Goal: Task Accomplishment & Management: Manage account settings

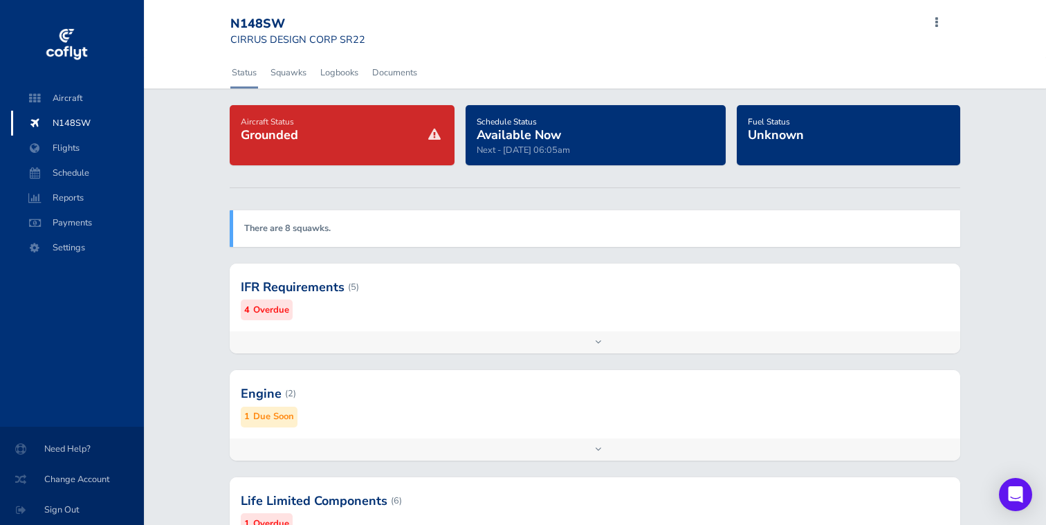
click at [77, 124] on span "N148SW" at bounding box center [77, 123] width 105 height 25
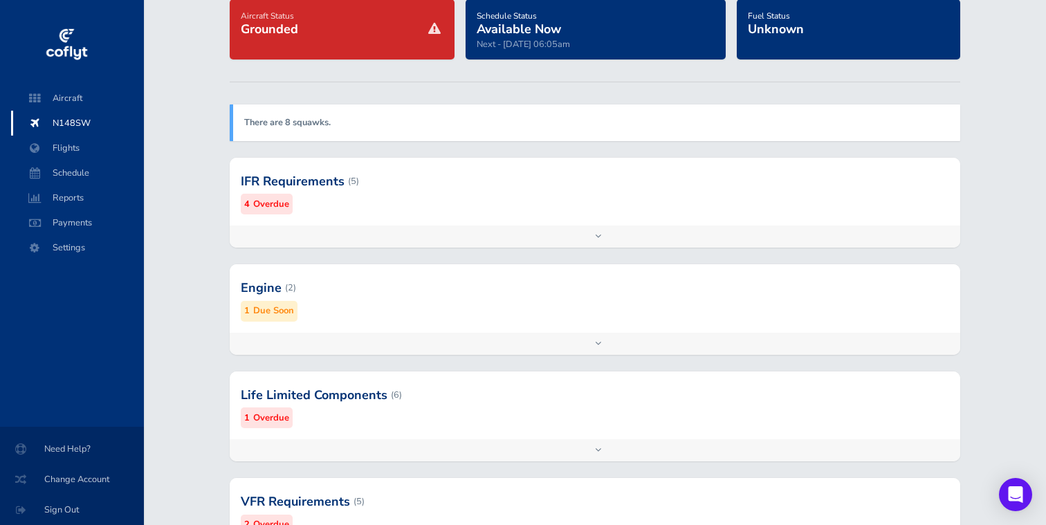
scroll to position [108, 0]
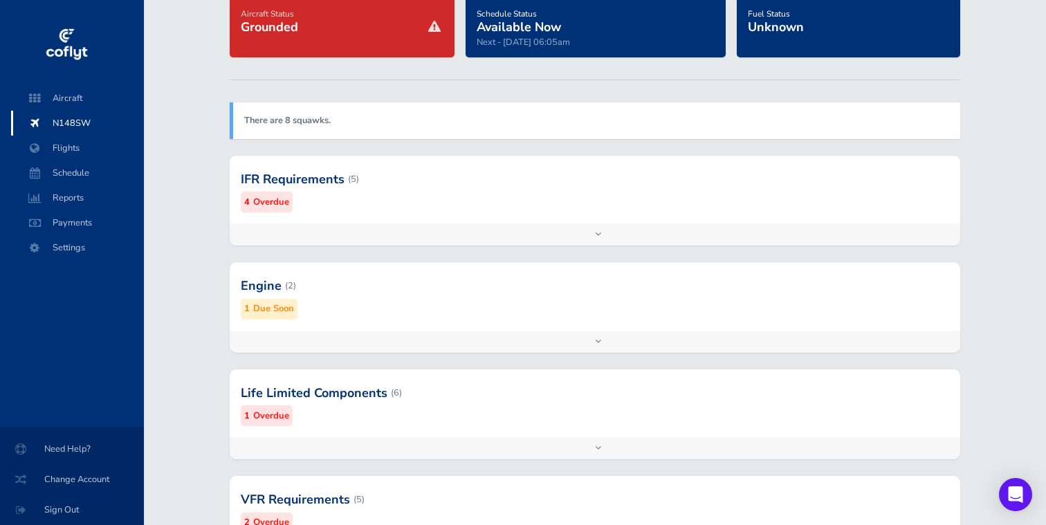
click at [615, 230] on div "Add inspection Edit" at bounding box center [595, 234] width 731 height 22
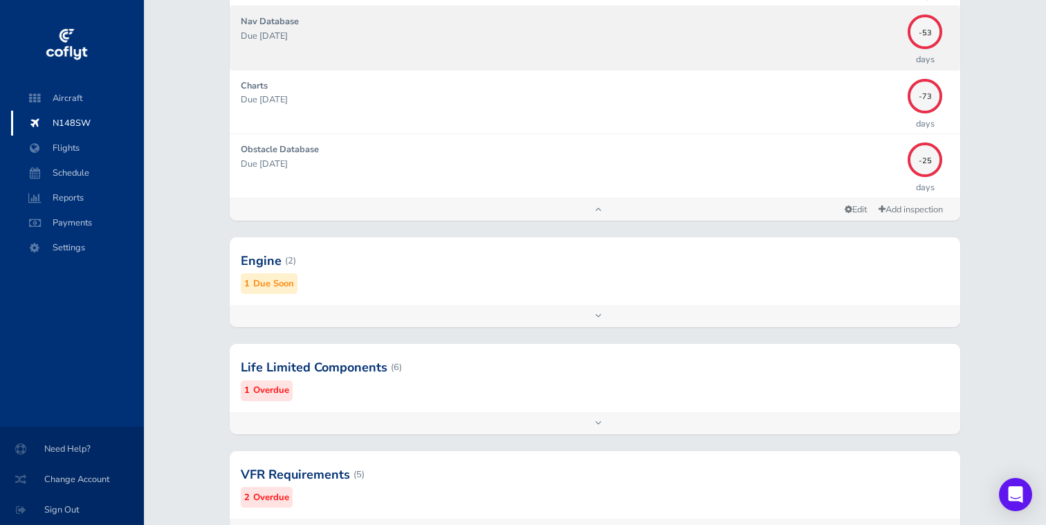
scroll to position [456, 0]
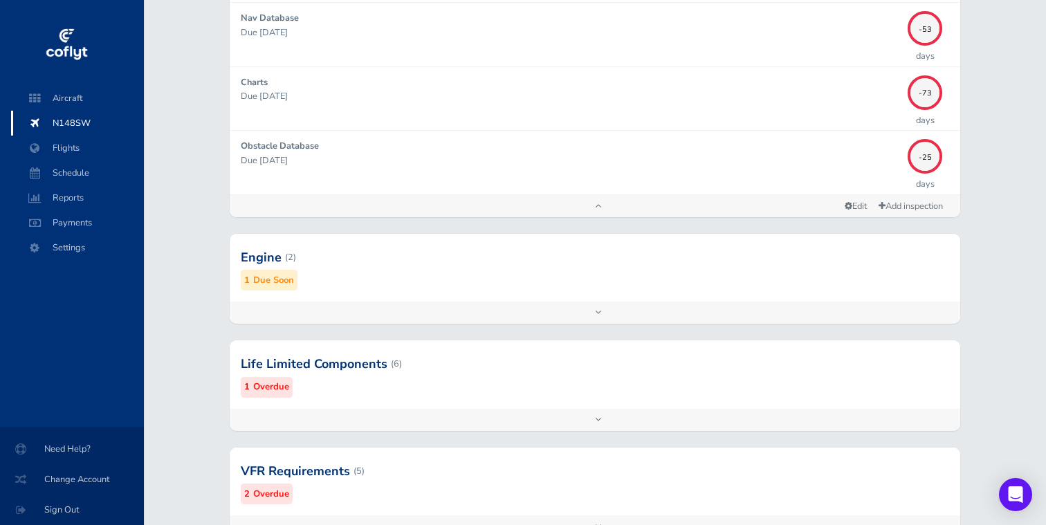
click at [588, 305] on div "Add inspection Edit" at bounding box center [595, 312] width 731 height 22
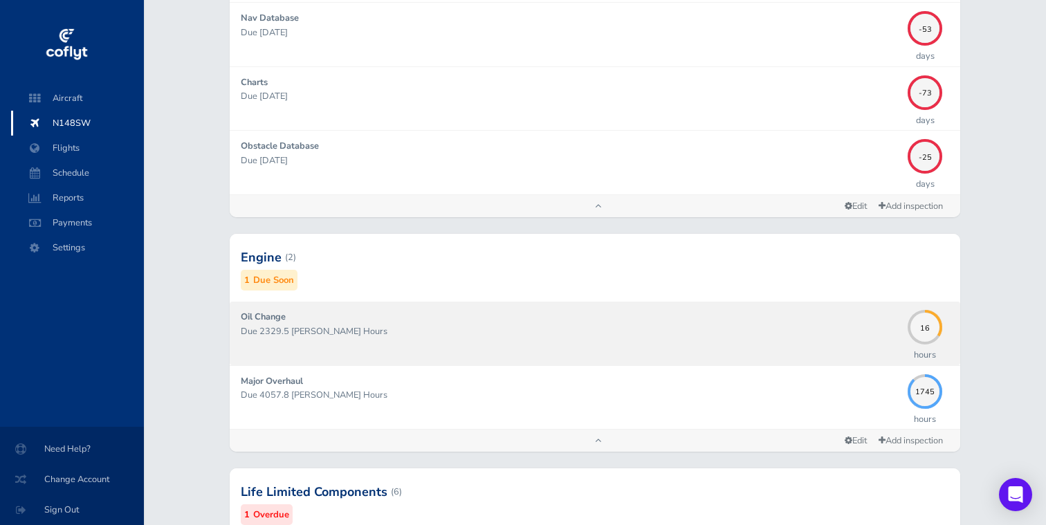
click at [840, 319] on div "Oil Change Due 2329.5 Hobbs Hours" at bounding box center [571, 333] width 660 height 46
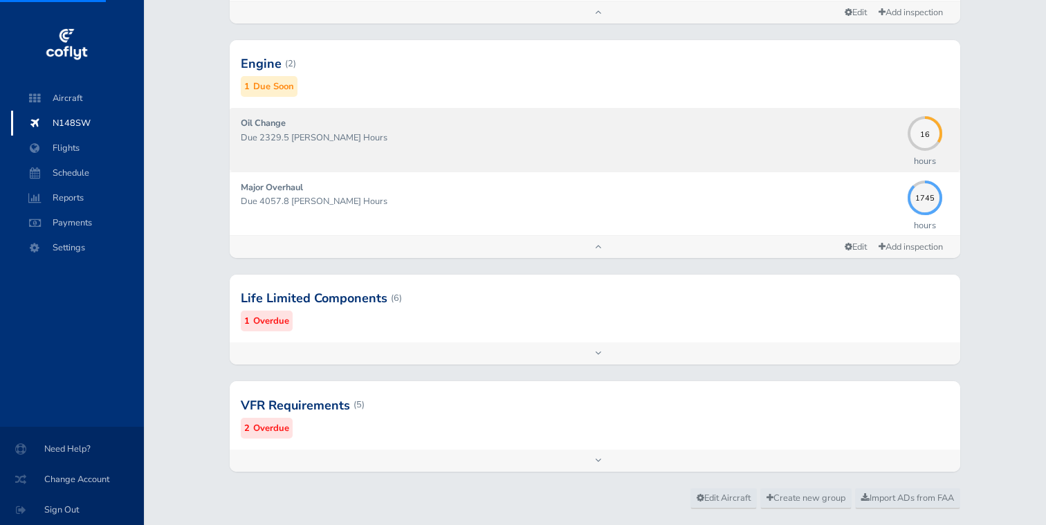
scroll to position [651, 0]
click at [427, 139] on p "Due 2329.5 Hobbs Hours" at bounding box center [571, 136] width 660 height 14
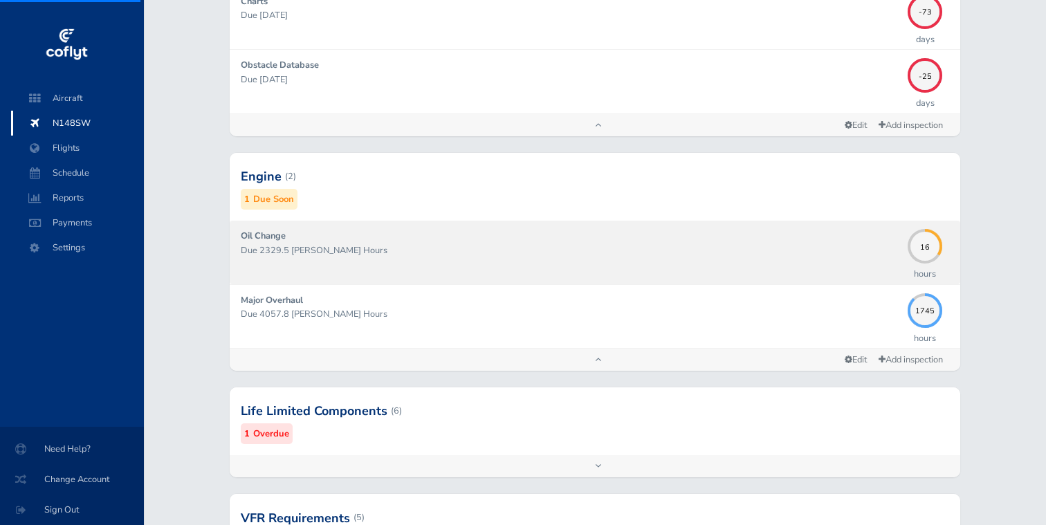
scroll to position [514, 0]
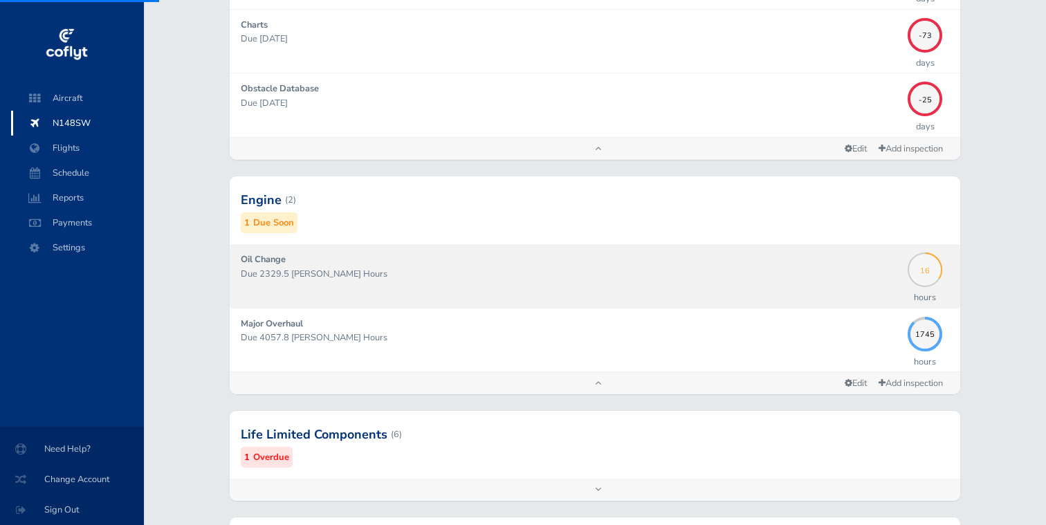
click at [935, 271] on span "16" at bounding box center [924, 268] width 35 height 8
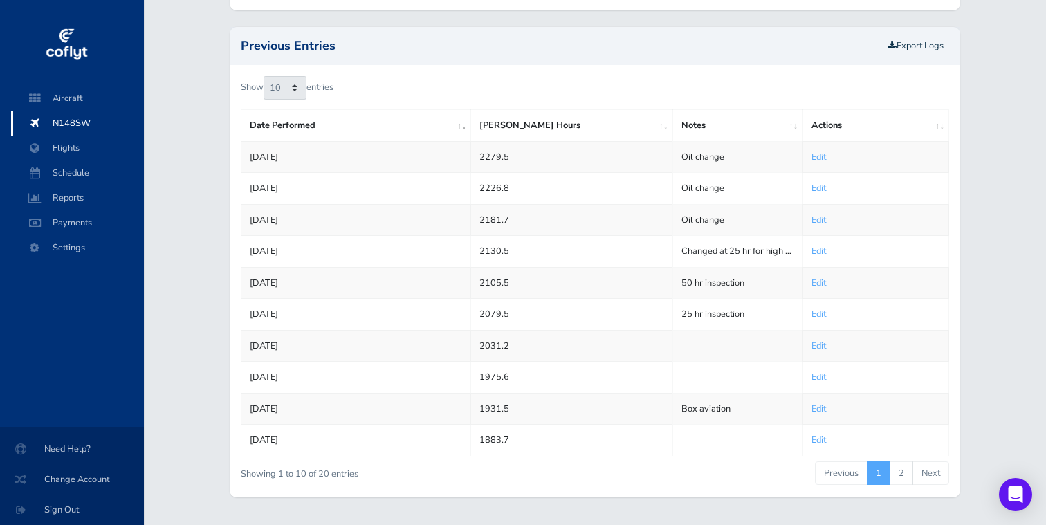
scroll to position [0, 0]
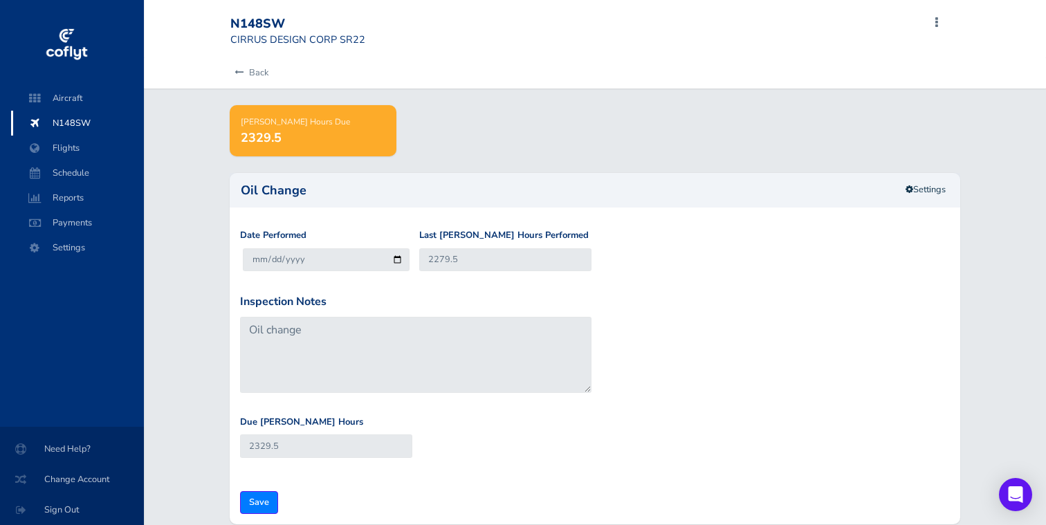
click at [275, 263] on input "[DATE]" at bounding box center [326, 259] width 167 height 23
click at [790, 304] on div "Inspection Notes Oil change" at bounding box center [594, 354] width 717 height 122
click at [399, 257] on input "[DATE]" at bounding box center [326, 259] width 167 height 23
type input "2025-08-27"
click at [454, 262] on input "2279.5" at bounding box center [505, 259] width 172 height 23
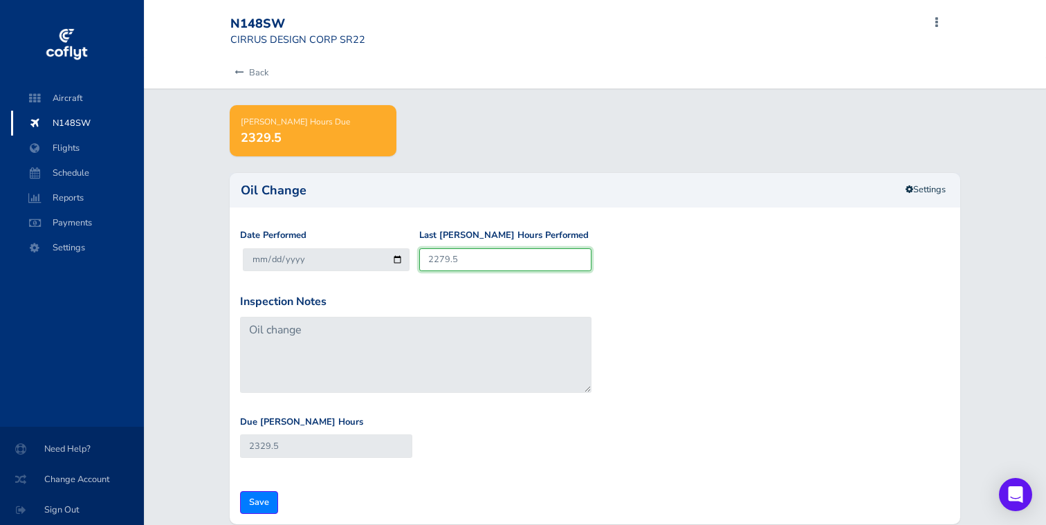
click at [454, 262] on input "2279.5" at bounding box center [505, 259] width 172 height 23
click at [436, 260] on input "2279.5" at bounding box center [505, 259] width 172 height 23
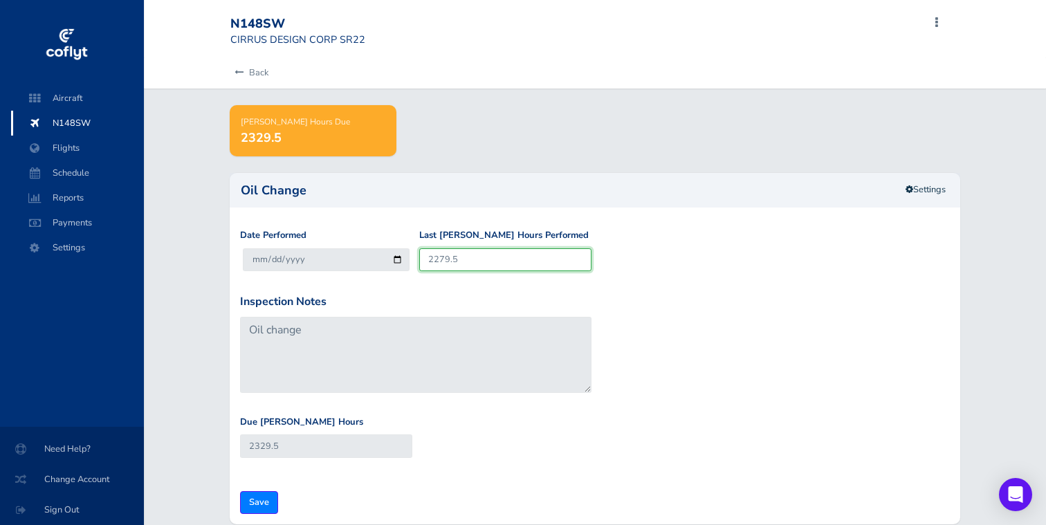
type input "2"
type input "52"
type input "23"
type input "73"
type input "230"
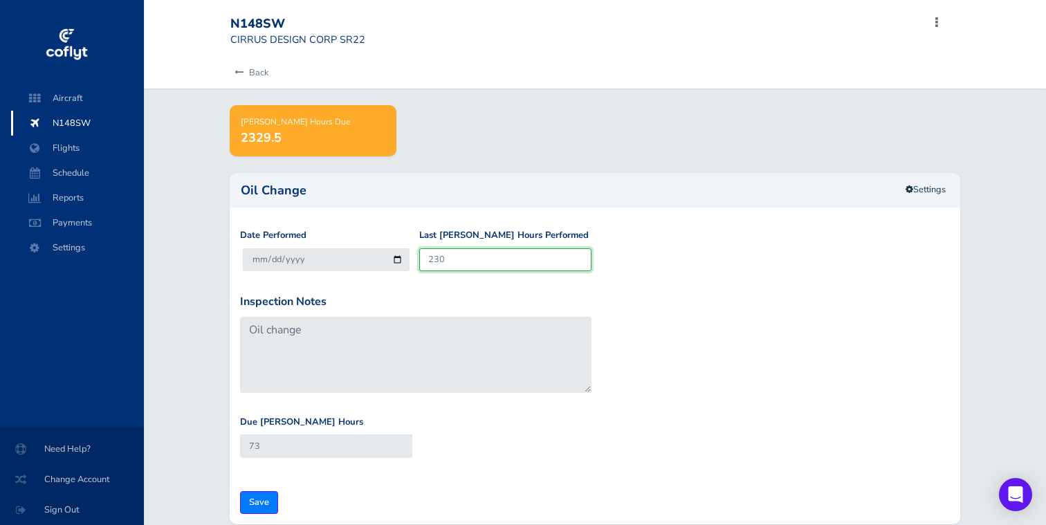
type input "280"
type input "2306"
type input "2356"
type input "2306.3"
type input "2356.3"
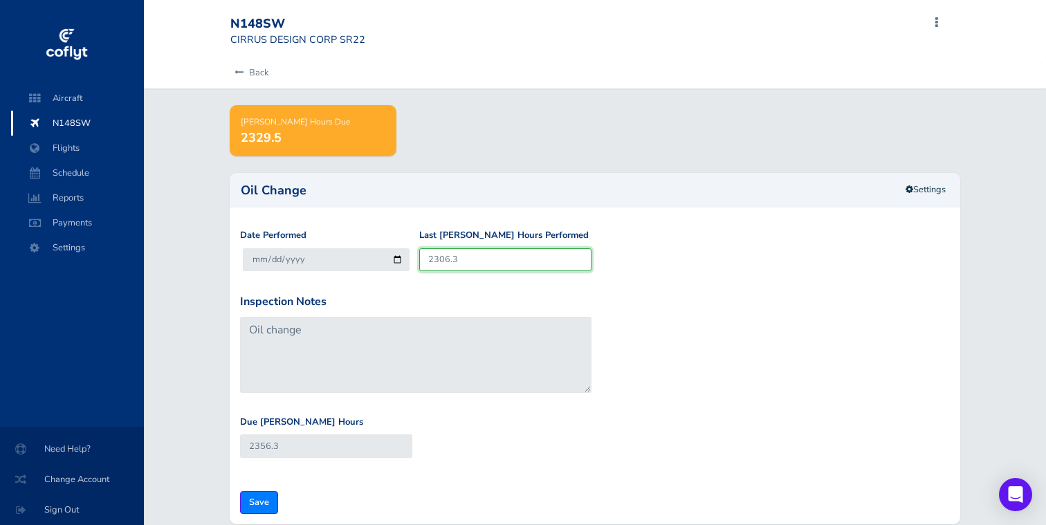
type input "2306.3"
click at [644, 306] on div "Inspection Notes Oil change" at bounding box center [594, 354] width 717 height 122
click at [265, 504] on input "Save" at bounding box center [259, 502] width 38 height 23
type input "Update Inspection"
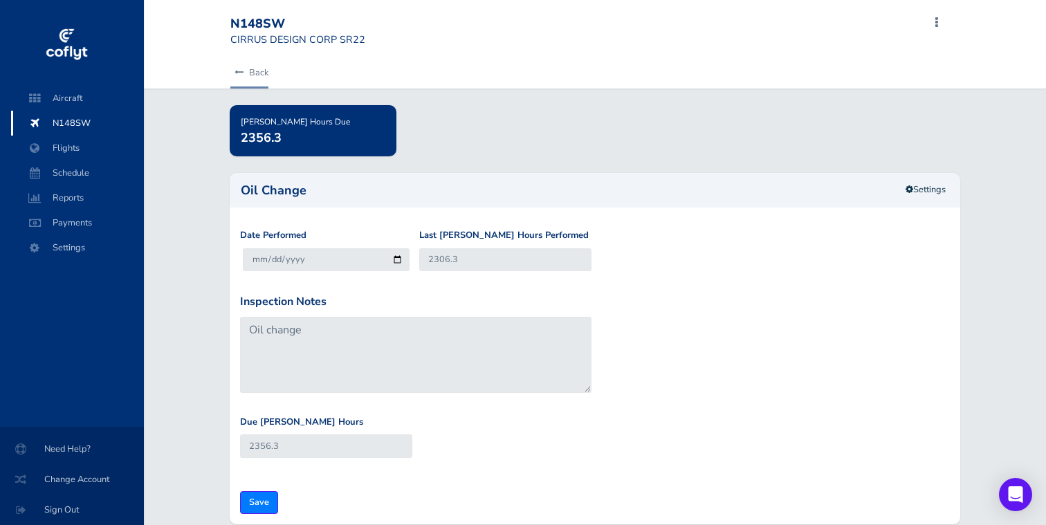
click at [250, 73] on link "Back" at bounding box center [249, 72] width 38 height 30
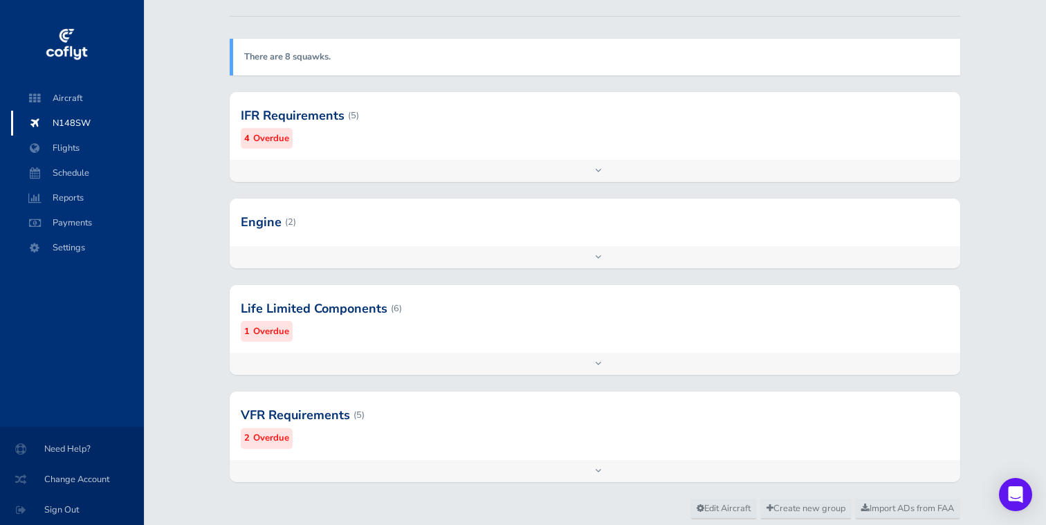
scroll to position [189, 0]
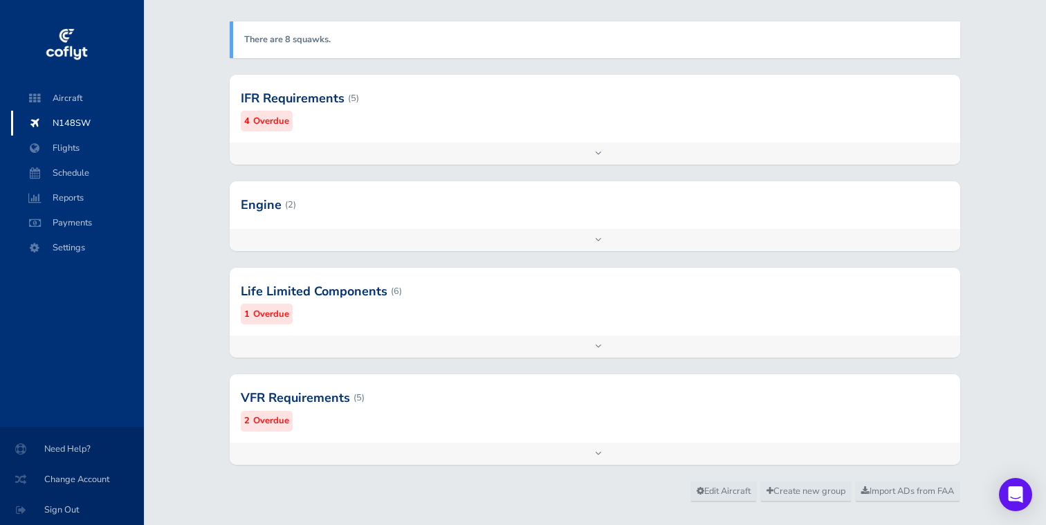
click at [603, 354] on div "Add inspection Edit" at bounding box center [595, 346] width 731 height 22
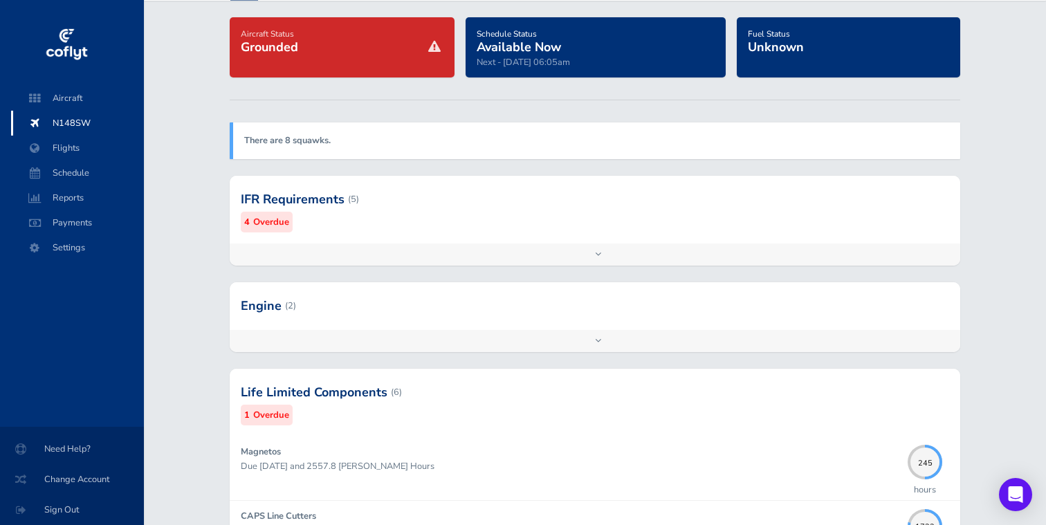
scroll to position [60, 0]
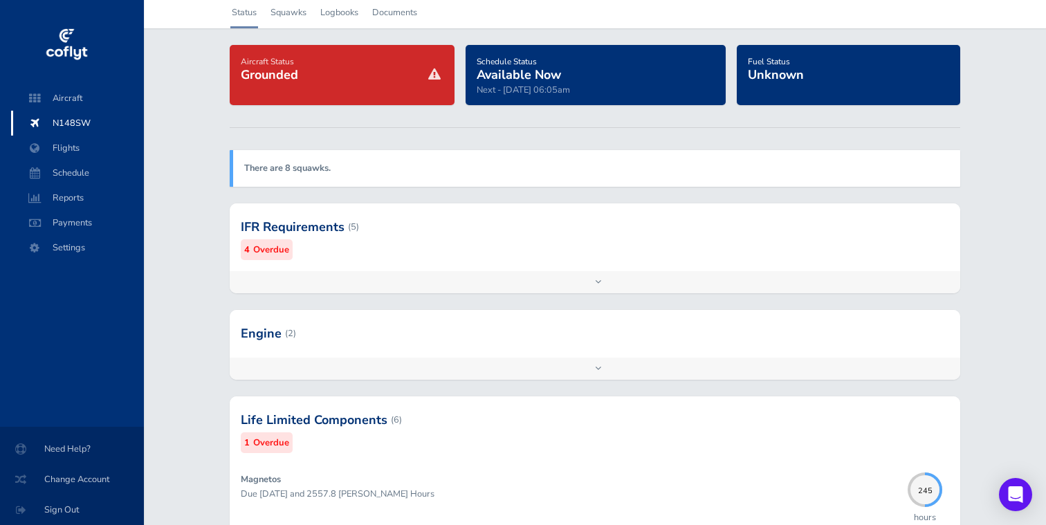
click at [641, 290] on div "Add inspection Edit" at bounding box center [595, 282] width 731 height 22
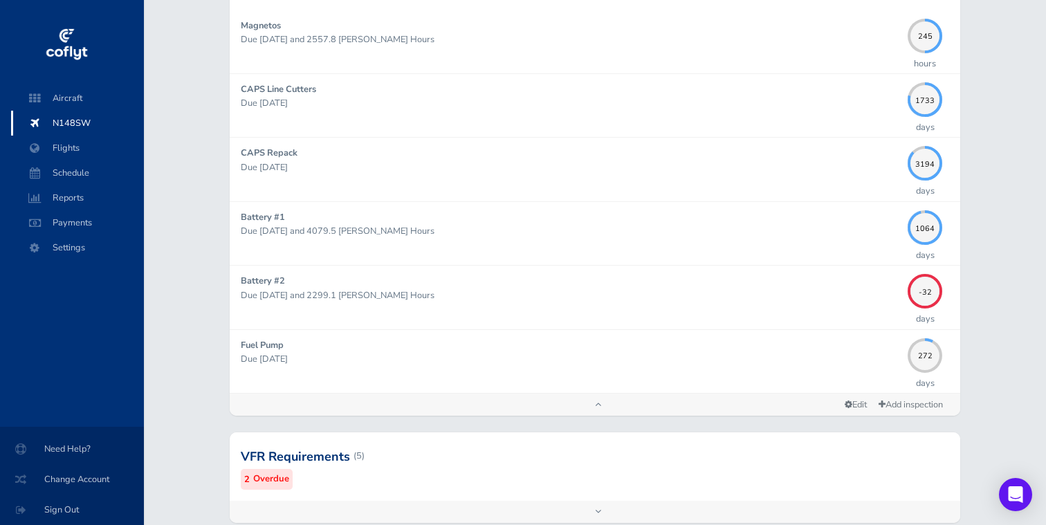
scroll to position [918, 0]
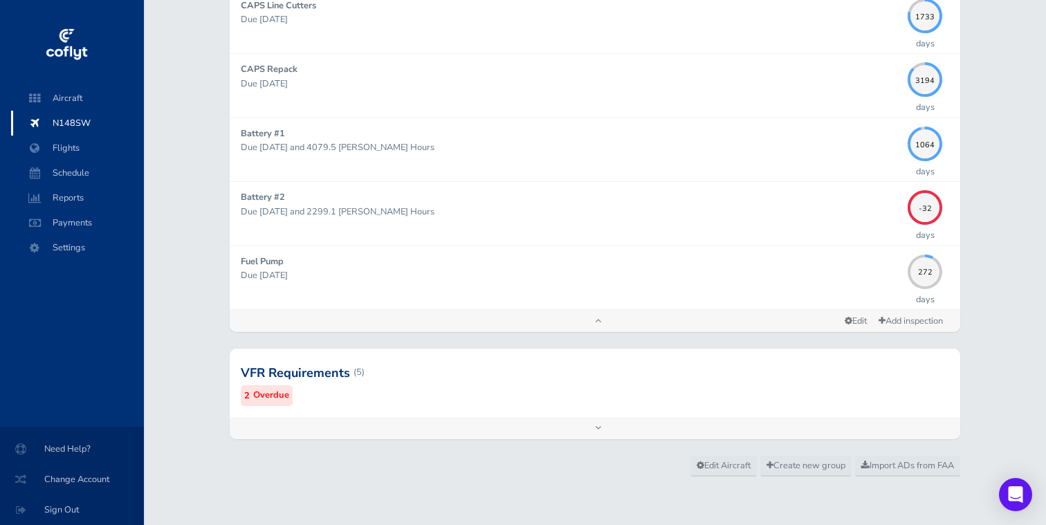
click at [554, 427] on div "Add inspection Edit" at bounding box center [595, 428] width 731 height 22
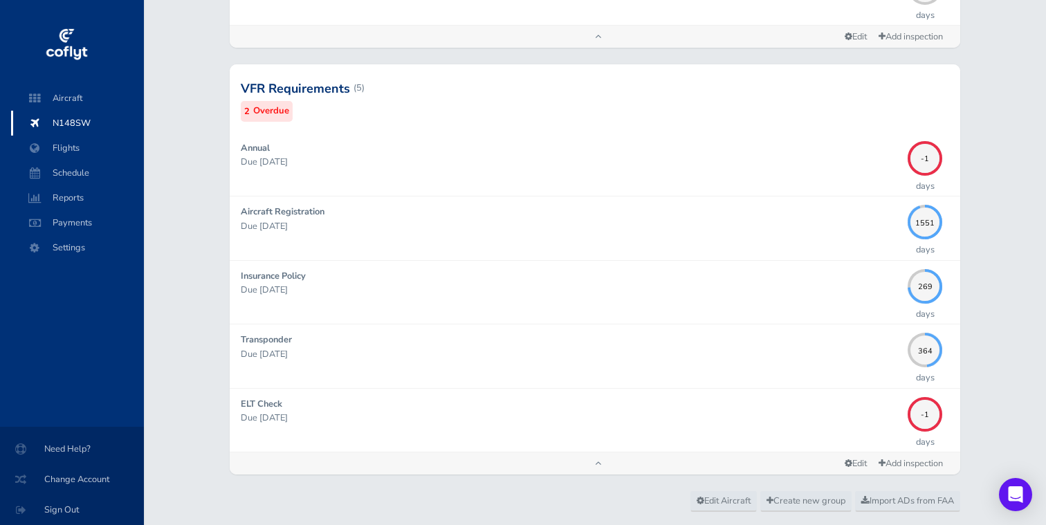
scroll to position [1203, 0]
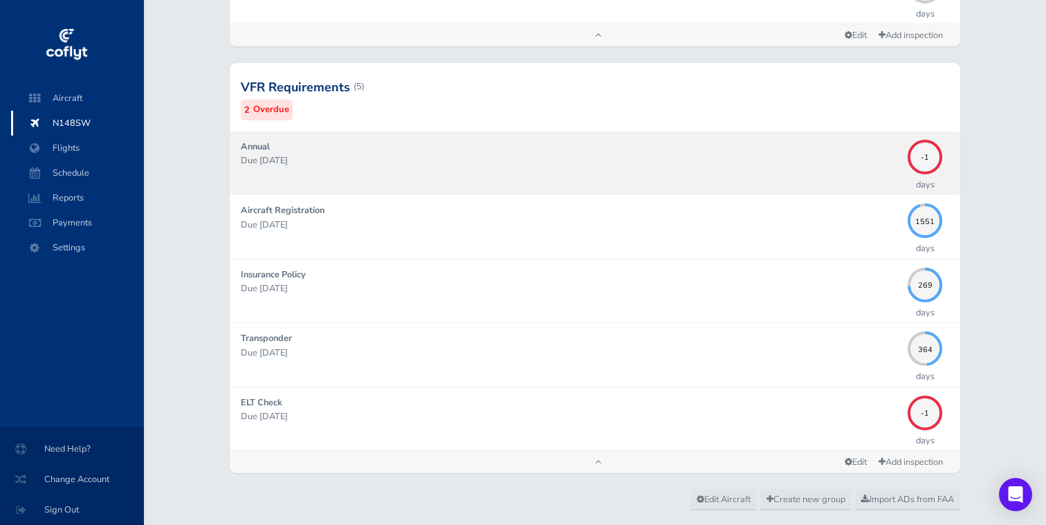
click at [703, 164] on p "Due [DATE]" at bounding box center [571, 161] width 660 height 14
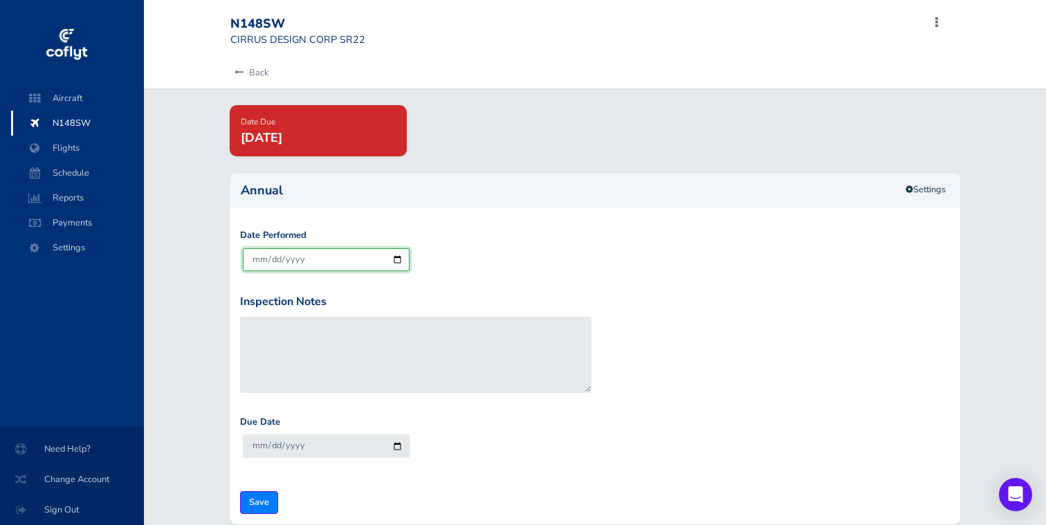
click at [398, 259] on input "[DATE]" at bounding box center [326, 259] width 167 height 23
type input "[DATE]"
click at [262, 498] on input "Save" at bounding box center [259, 502] width 38 height 23
type input "Update Inspection"
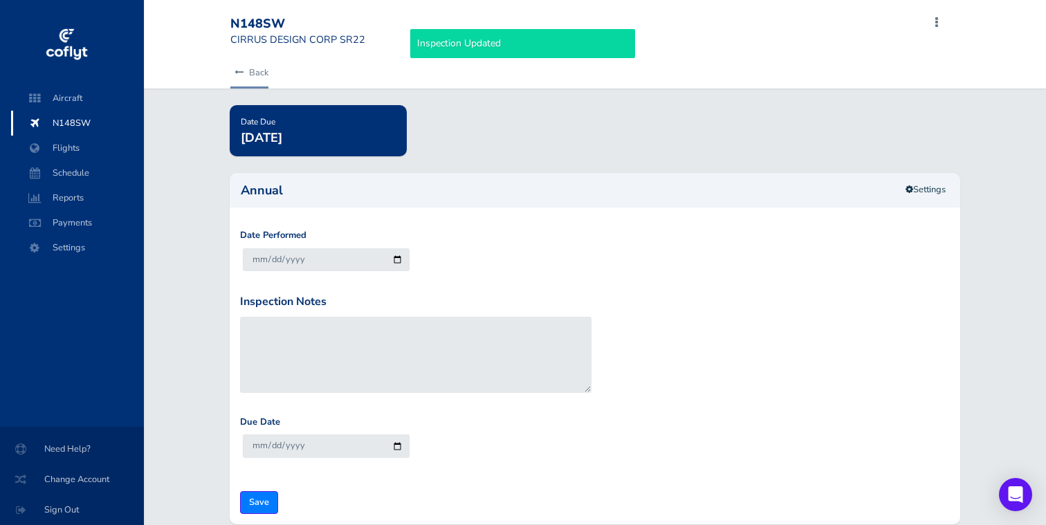
click at [259, 73] on link "Back" at bounding box center [249, 72] width 38 height 30
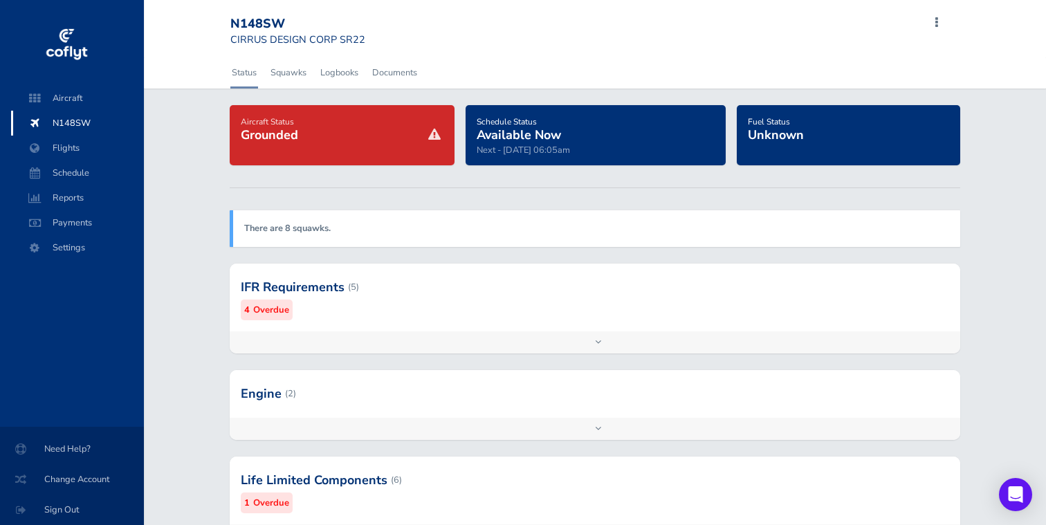
scroll to position [214, 0]
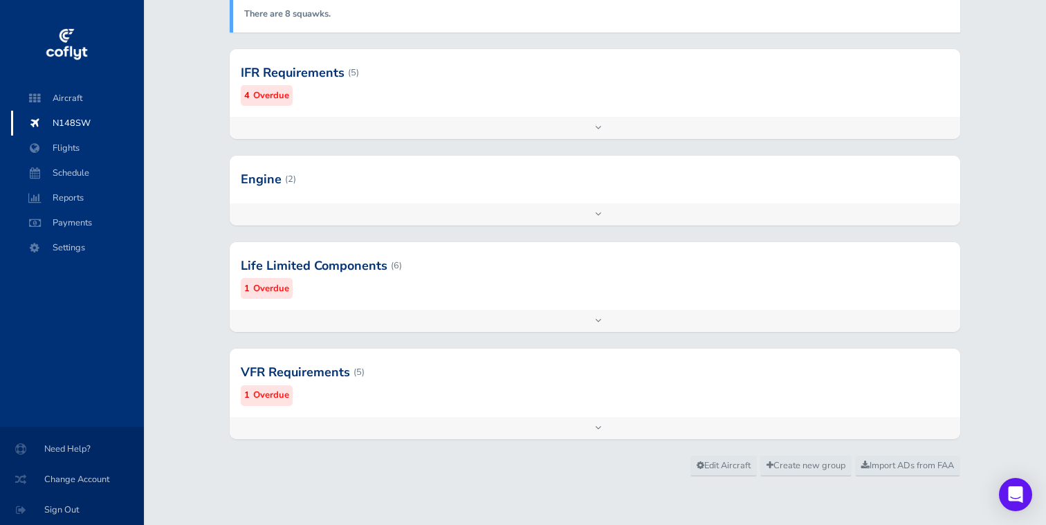
click at [604, 421] on div "Add inspection Edit" at bounding box center [595, 428] width 731 height 22
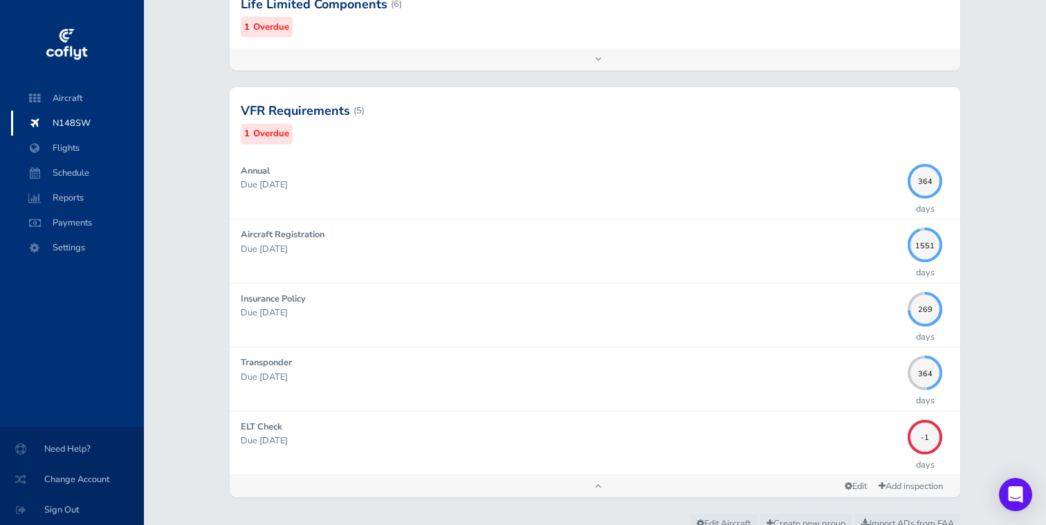
scroll to position [488, 0]
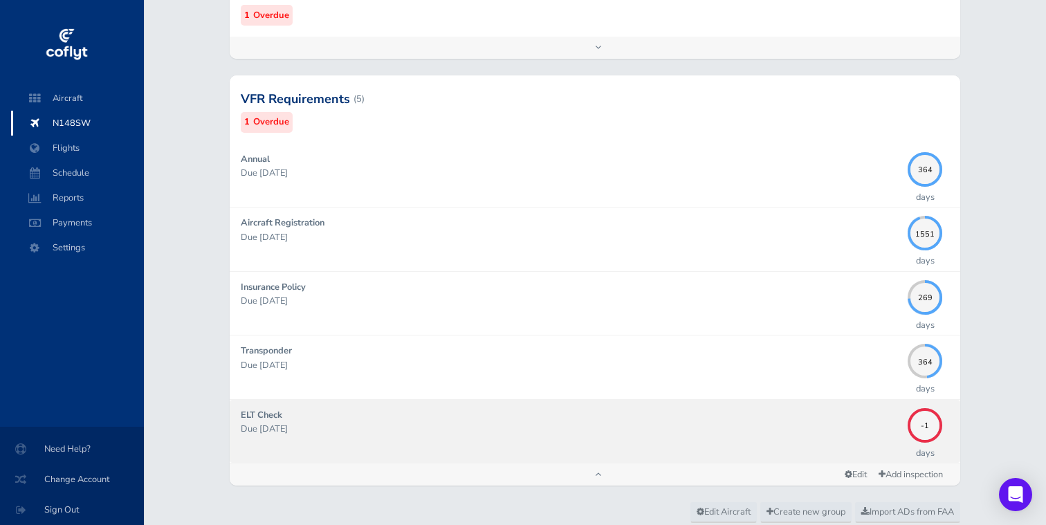
click at [882, 429] on p "Due 08/31/2025" at bounding box center [571, 429] width 660 height 14
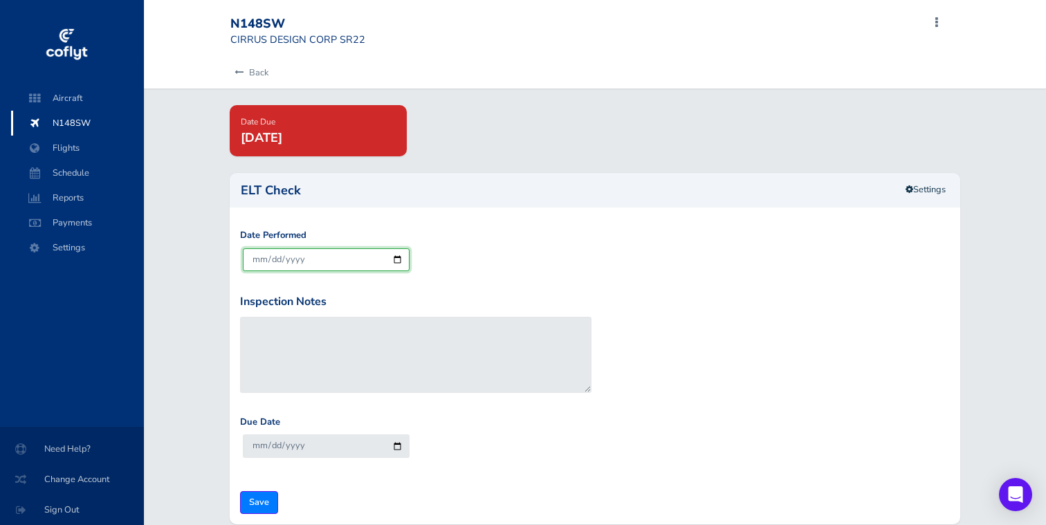
click at [396, 259] on input "[DATE]" at bounding box center [326, 259] width 167 height 23
type input "[DATE]"
click at [256, 501] on input "Save" at bounding box center [259, 502] width 38 height 23
type input "Update Inspection"
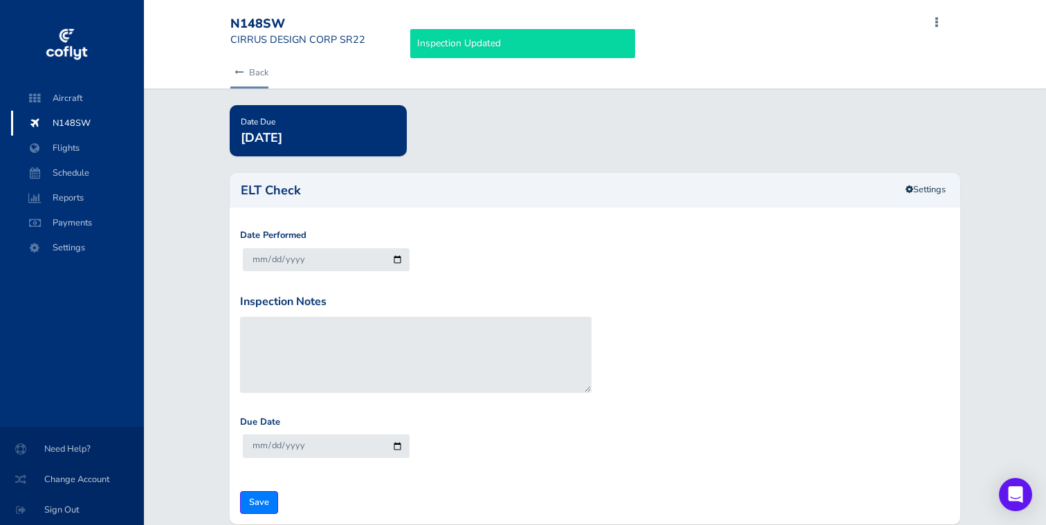
click at [260, 71] on link "Back" at bounding box center [249, 72] width 38 height 30
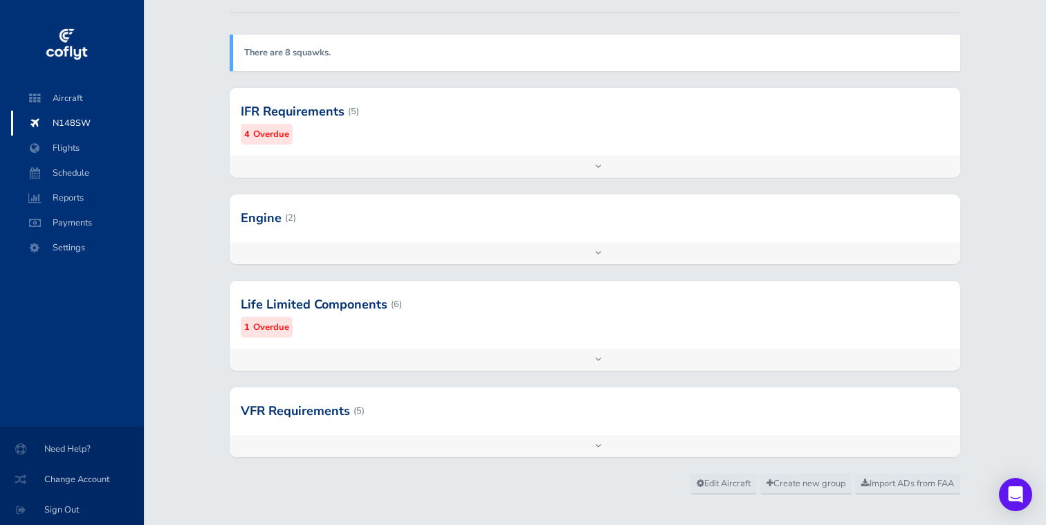
scroll to position [166, 0]
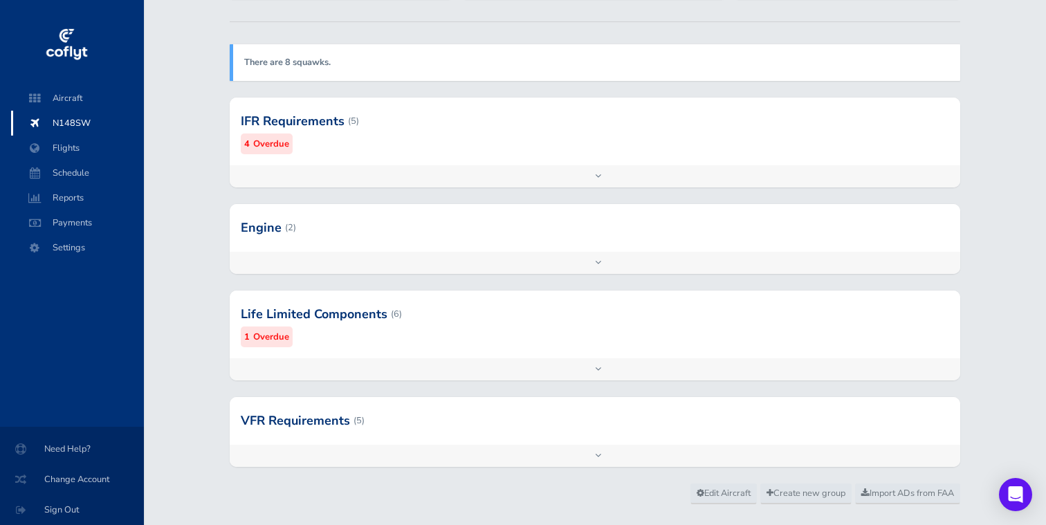
click at [619, 456] on div "Add inspection Edit" at bounding box center [595, 456] width 731 height 22
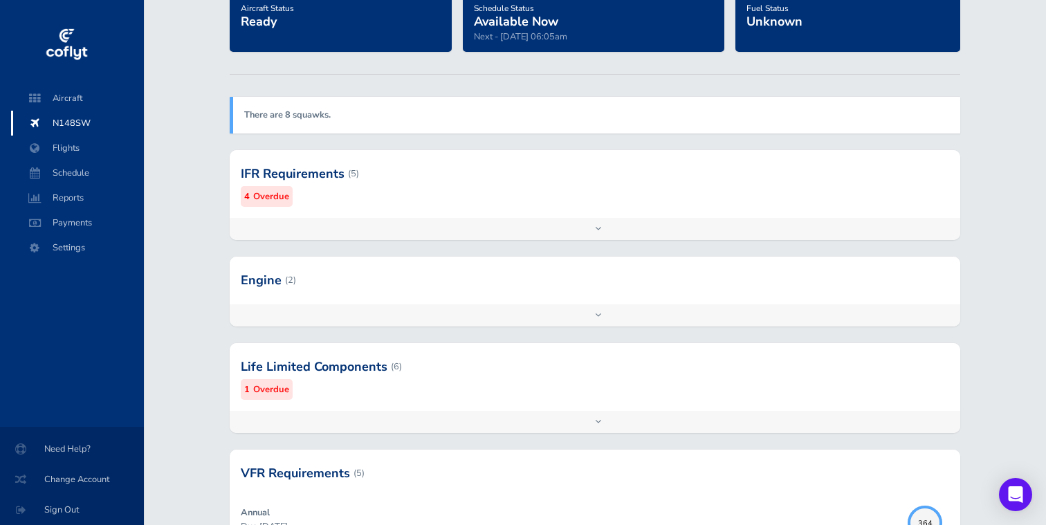
scroll to position [104, 0]
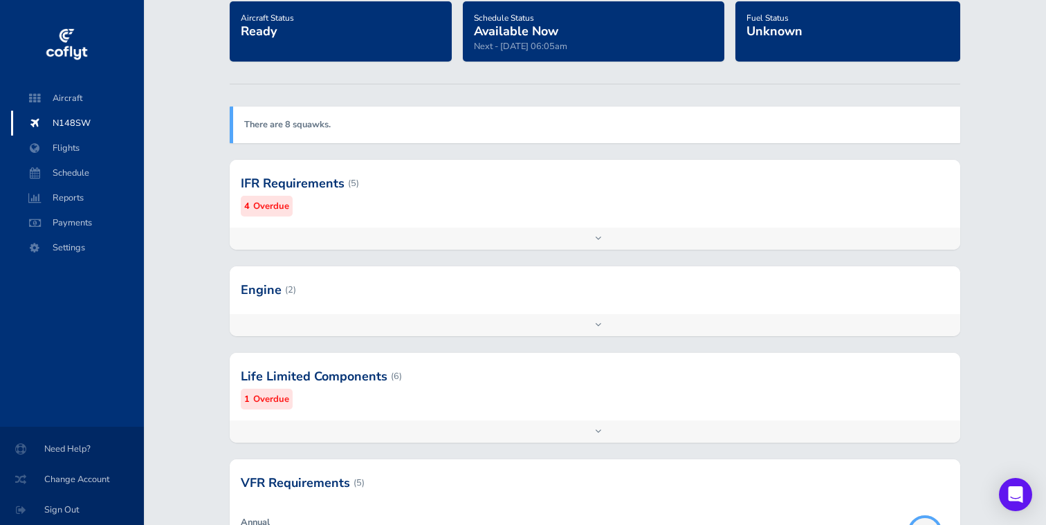
click at [586, 431] on div "Add inspection Edit" at bounding box center [595, 431] width 731 height 22
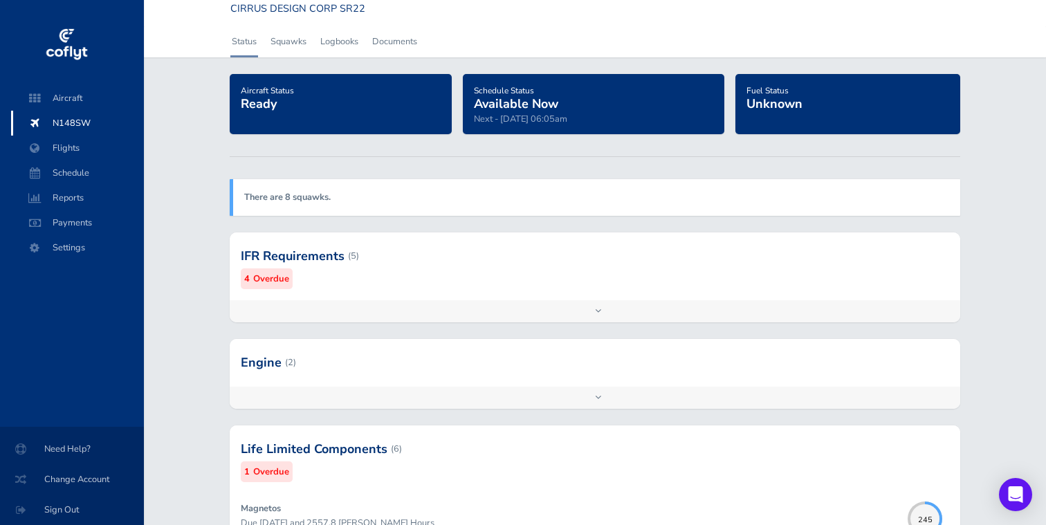
scroll to position [0, 0]
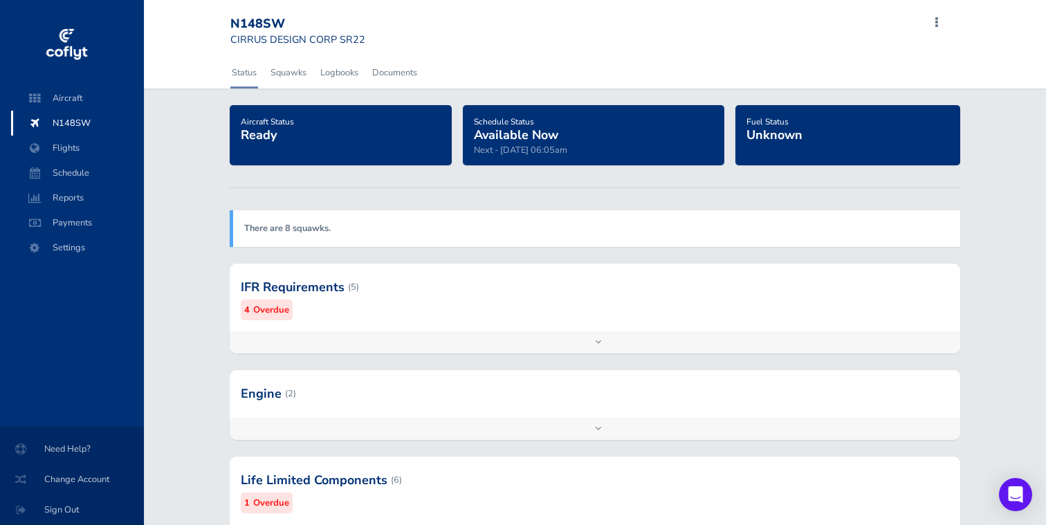
click at [597, 343] on div "Add inspection Edit" at bounding box center [595, 342] width 731 height 22
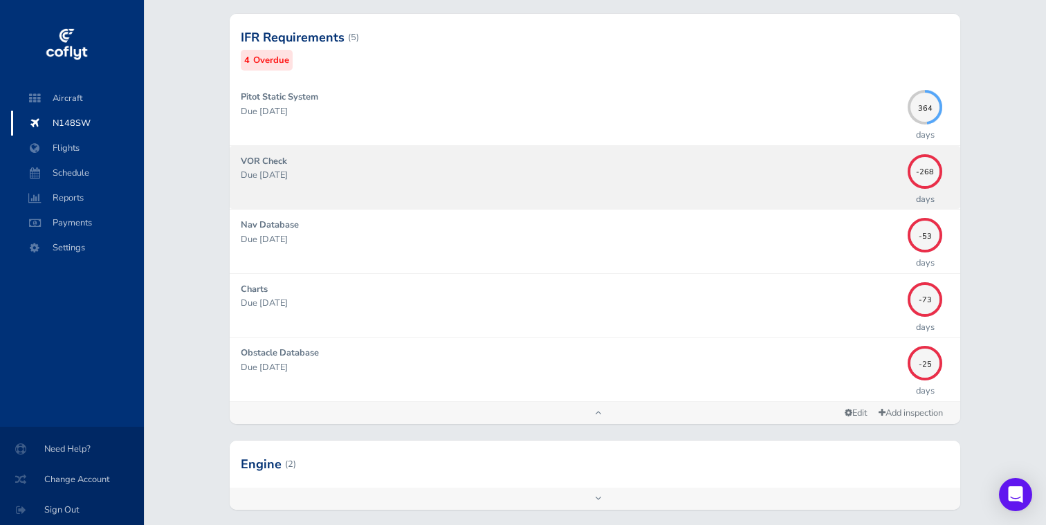
scroll to position [261, 0]
